Goal: Book appointment/travel/reservation

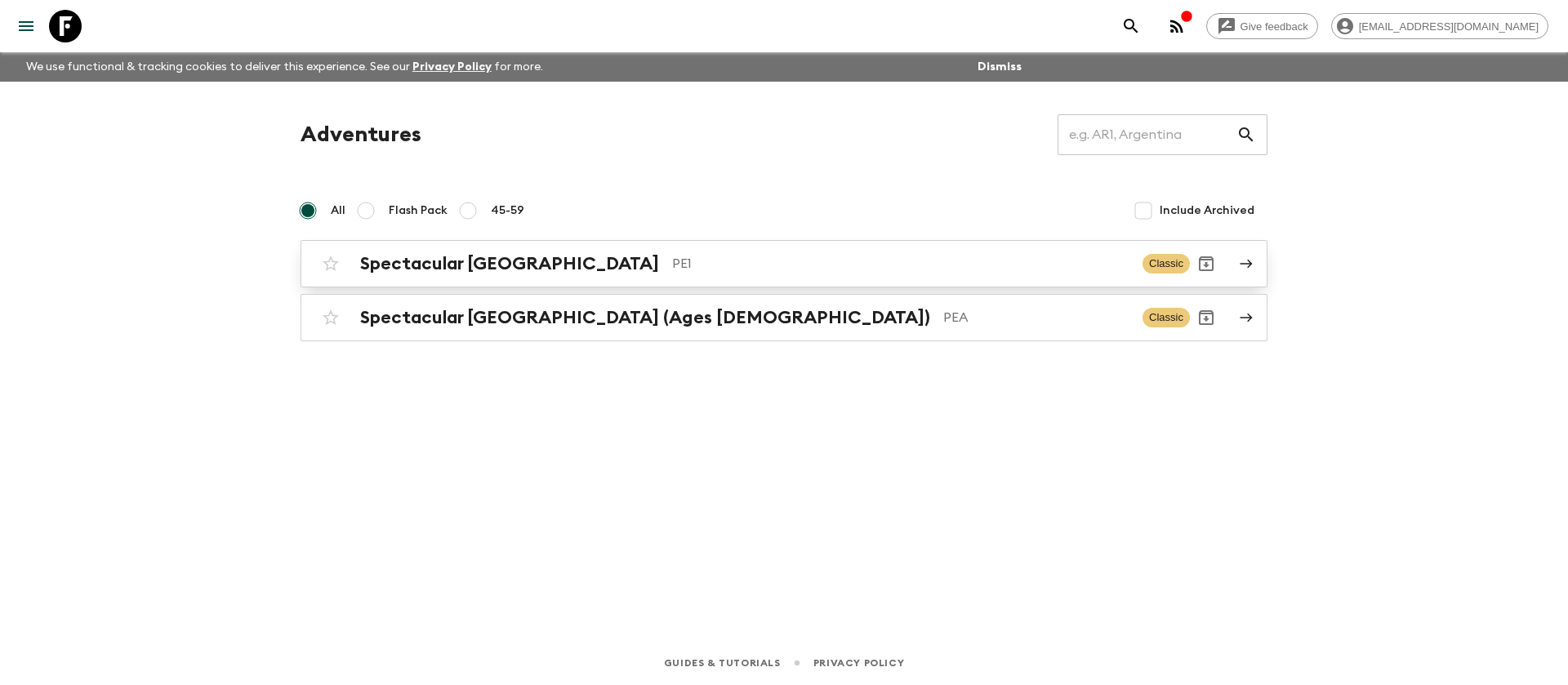
click at [439, 264] on h2 "Spectacular [GEOGRAPHIC_DATA]" at bounding box center [510, 263] width 298 height 21
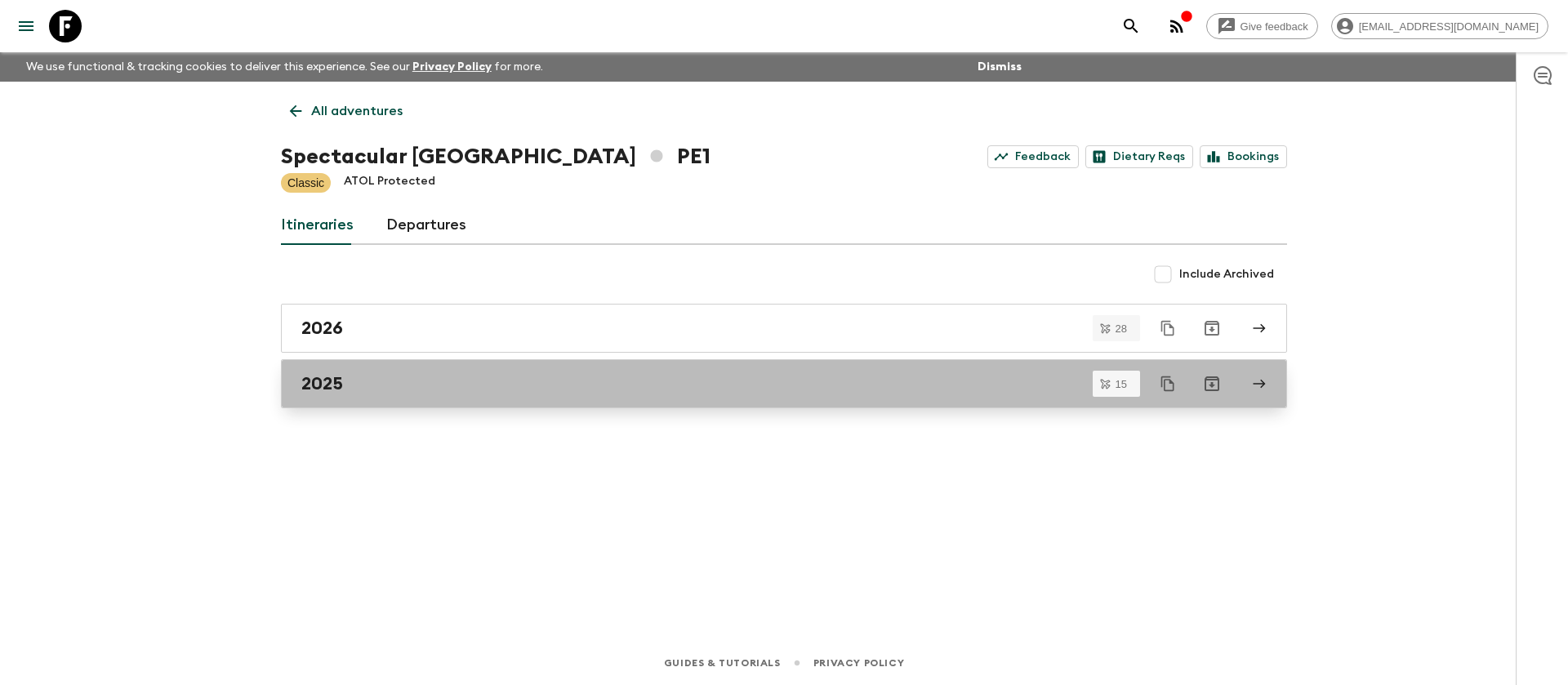
click at [354, 376] on div "2025" at bounding box center [768, 384] width 934 height 21
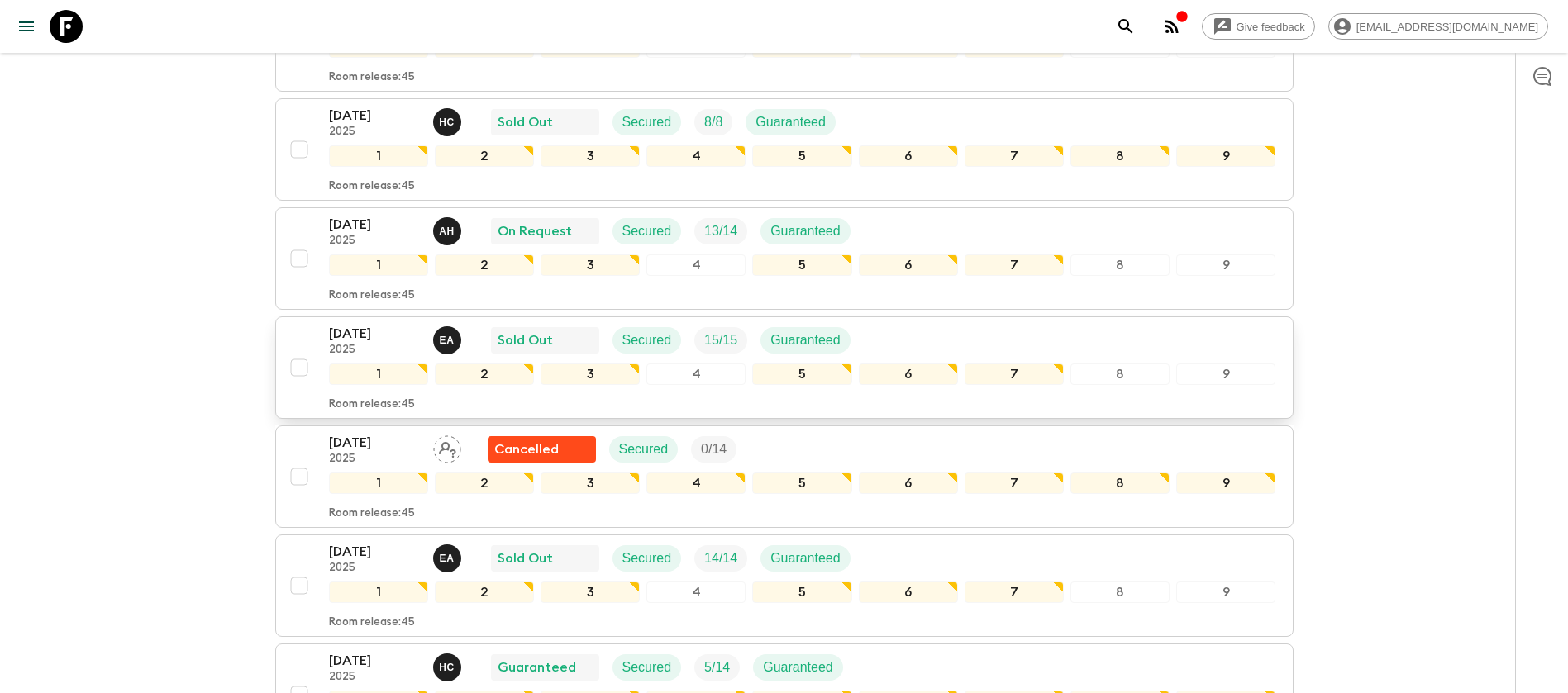
scroll to position [248, 0]
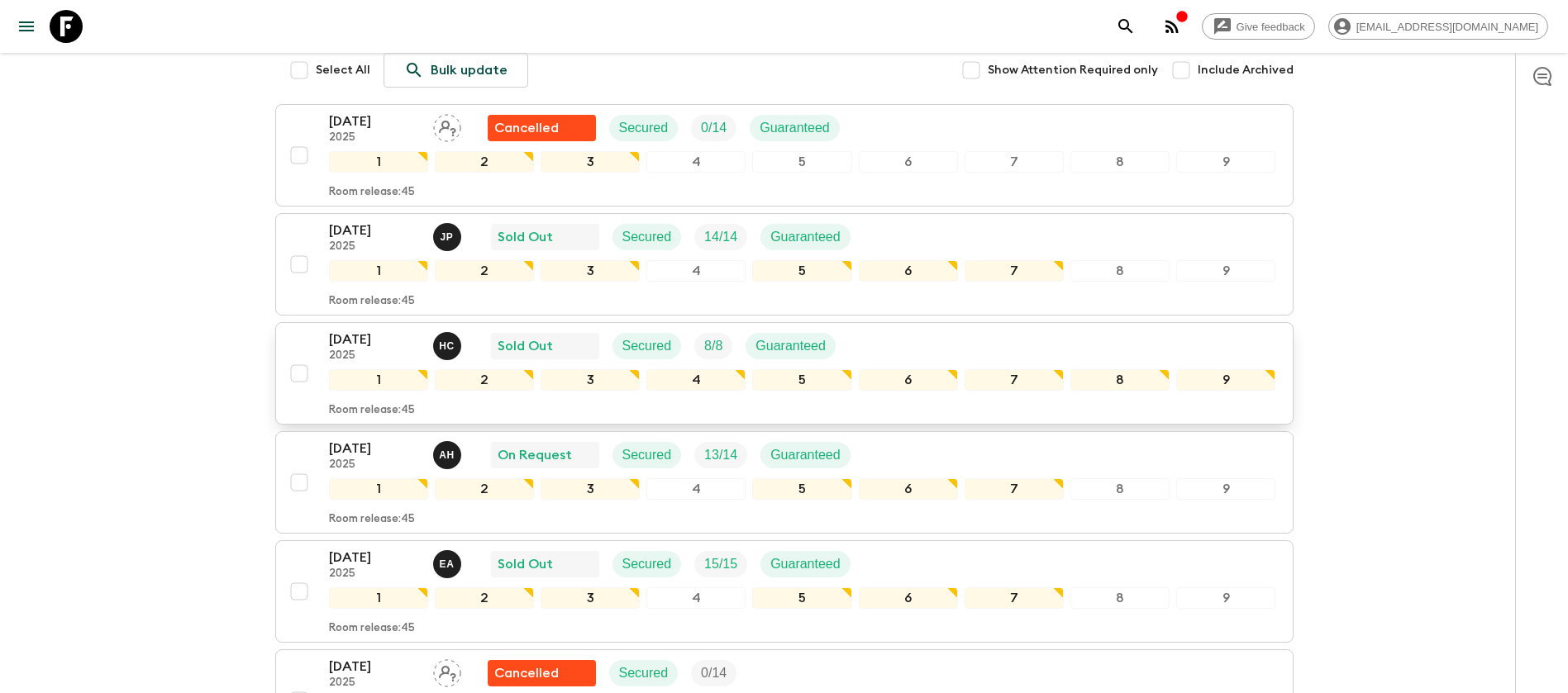
click at [888, 337] on div "[DATE] 2025 H C Sold Out Secured 8 / 8 Guaranteed" at bounding box center [803, 346] width 948 height 33
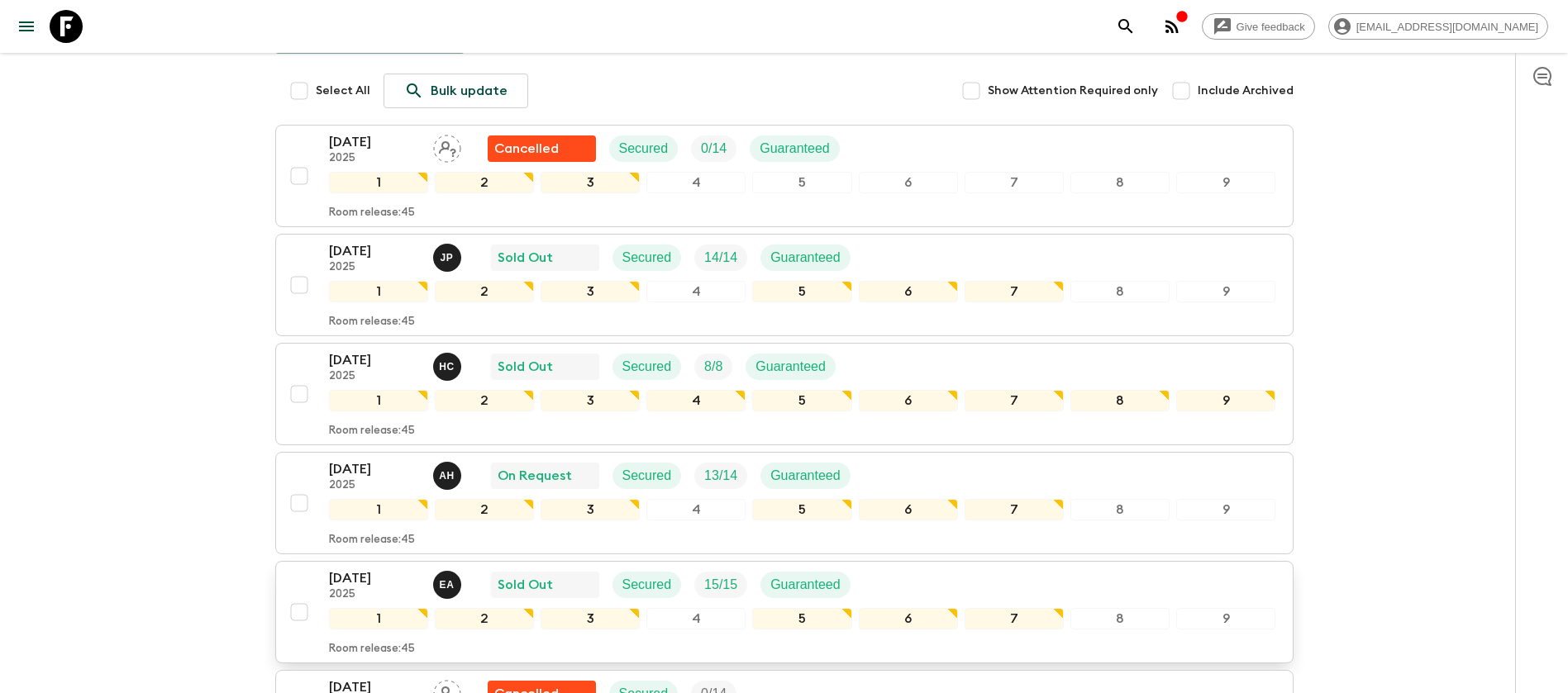
scroll to position [371, 0]
